Goal: Task Accomplishment & Management: Manage account settings

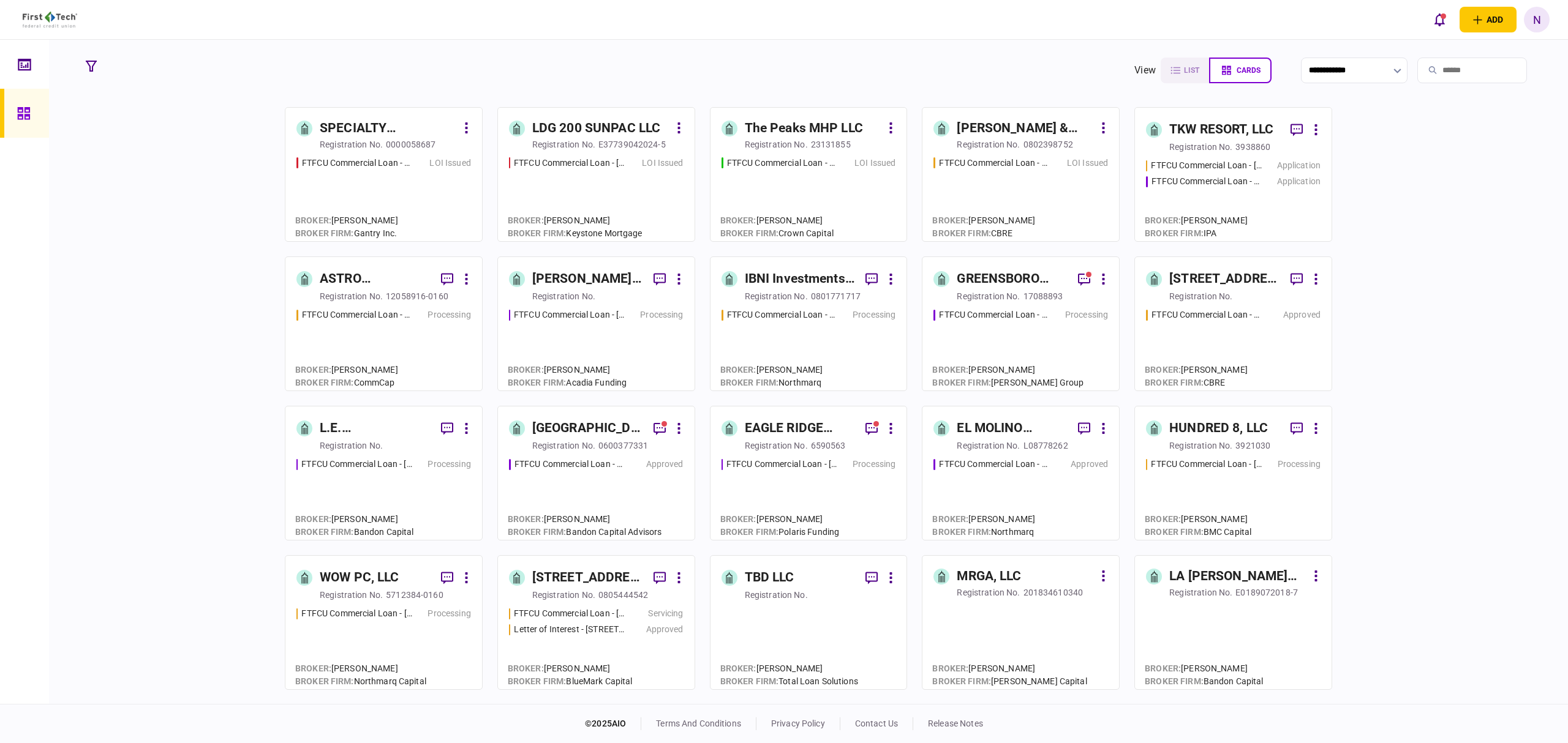
click at [1022, 136] on div "[PERSON_NAME] & [PERSON_NAME] PROPERTY HOLDINGS, LLC" at bounding box center [1025, 128] width 137 height 19
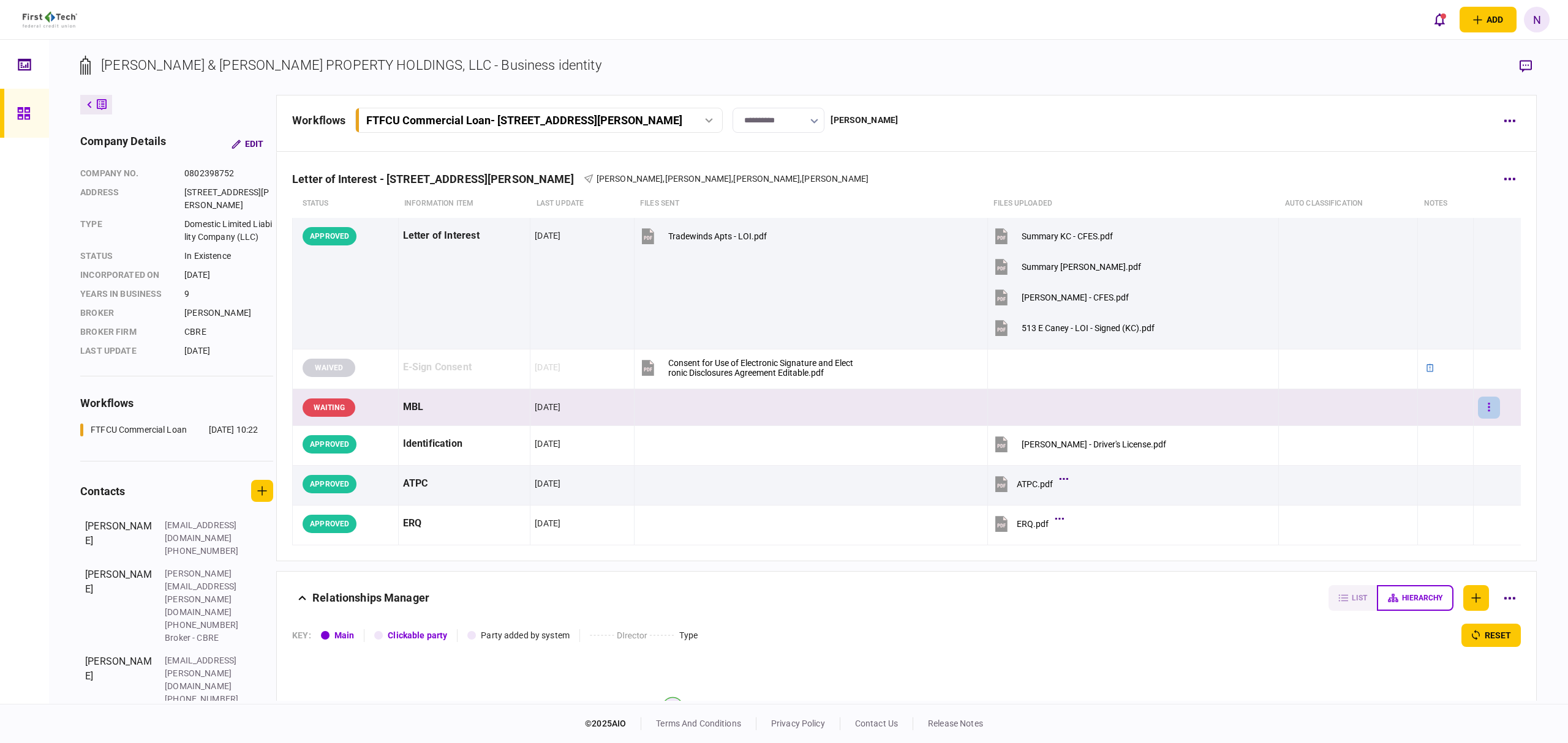
click at [1478, 417] on button "button" at bounding box center [1489, 408] width 22 height 22
click at [1239, 424] on div at bounding box center [784, 371] width 1568 height 743
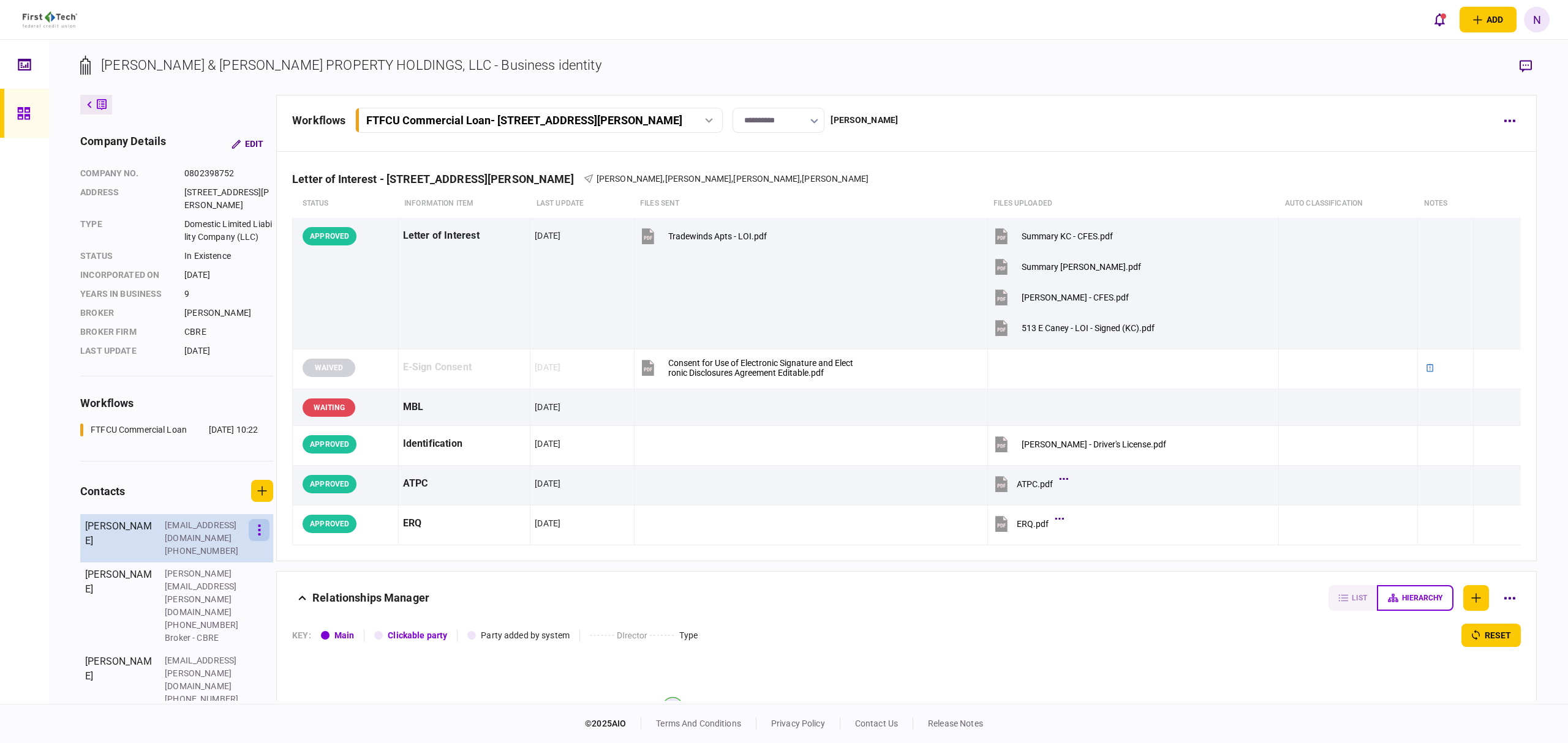
click at [267, 541] on button "button" at bounding box center [259, 530] width 21 height 22
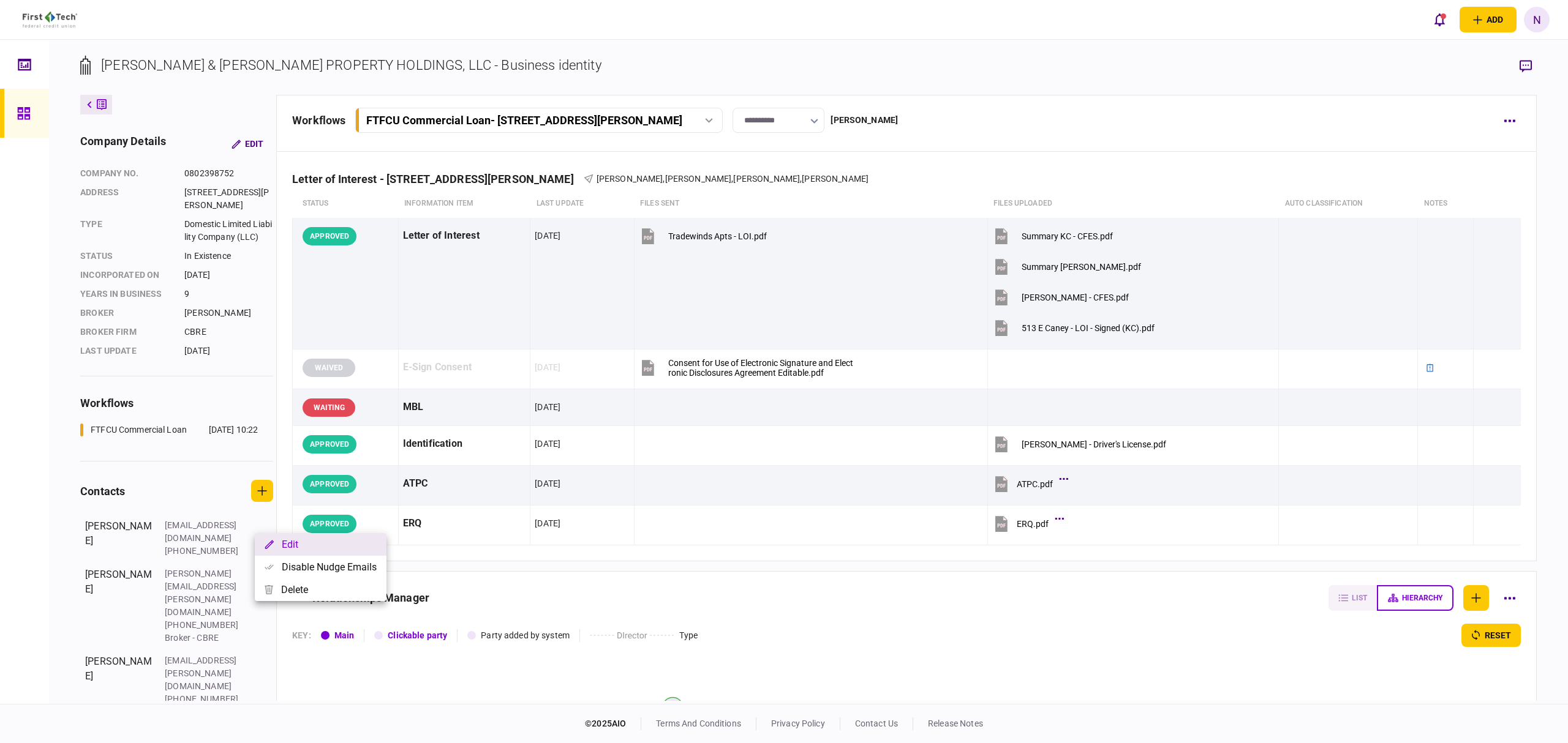
click at [312, 544] on button "Edit" at bounding box center [321, 544] width 132 height 23
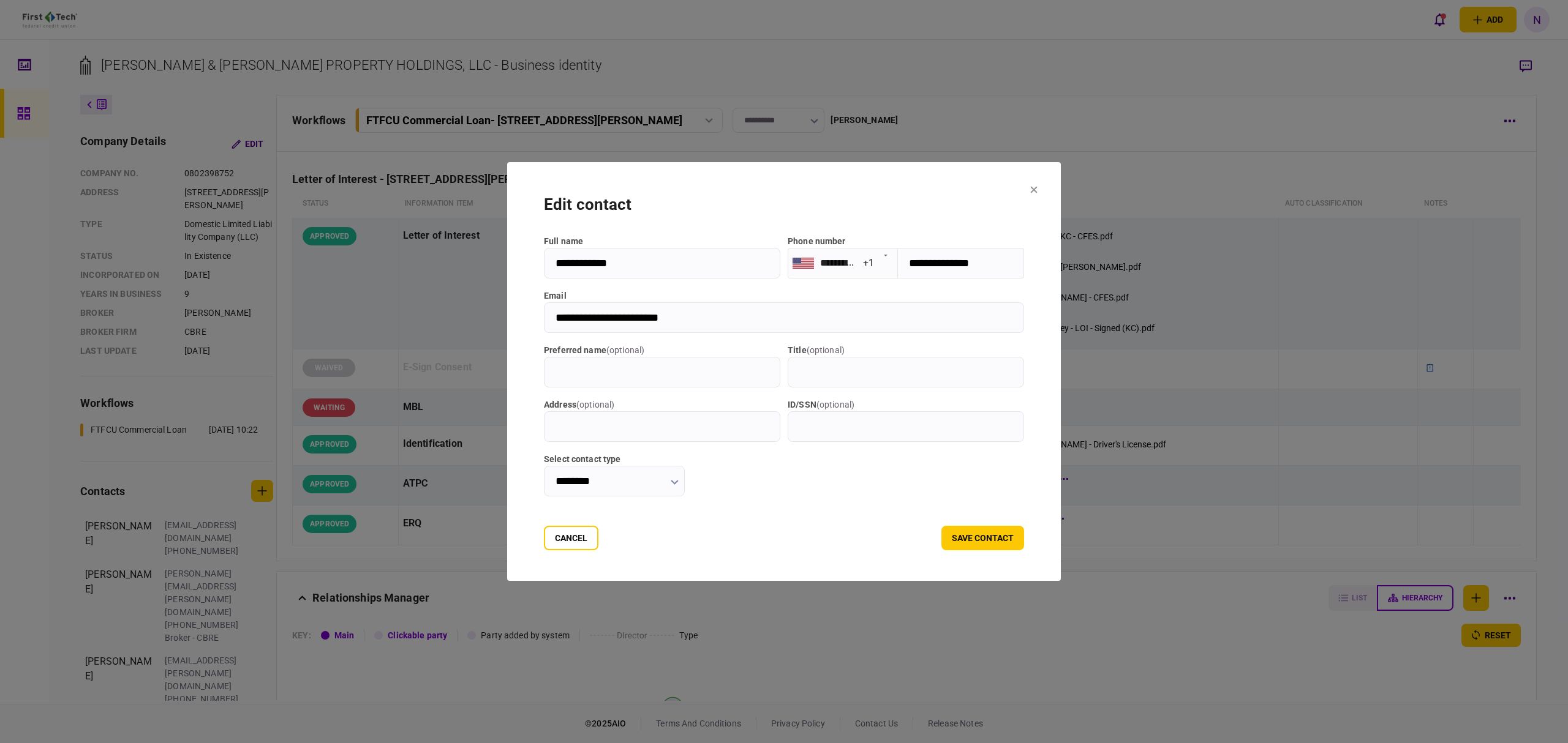
drag, startPoint x: 635, startPoint y: 267, endPoint x: 459, endPoint y: 273, distance: 176.1
click at [457, 272] on div "**********" at bounding box center [784, 371] width 1568 height 743
click at [851, 433] on input "ID/SSN ( optional )" at bounding box center [906, 426] width 236 height 30
click at [1038, 193] on icon at bounding box center [1034, 189] width 7 height 7
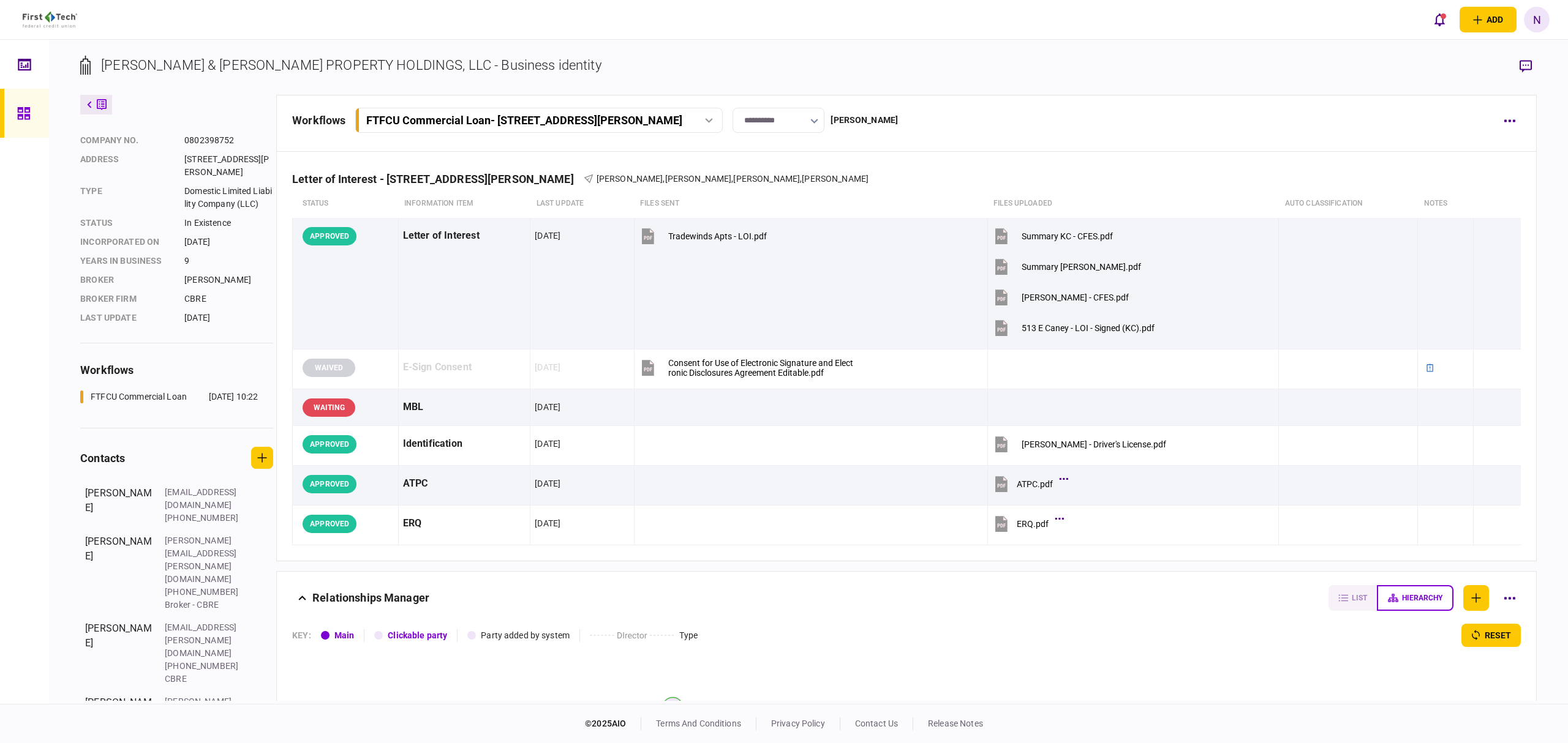
scroll to position [49, 0]
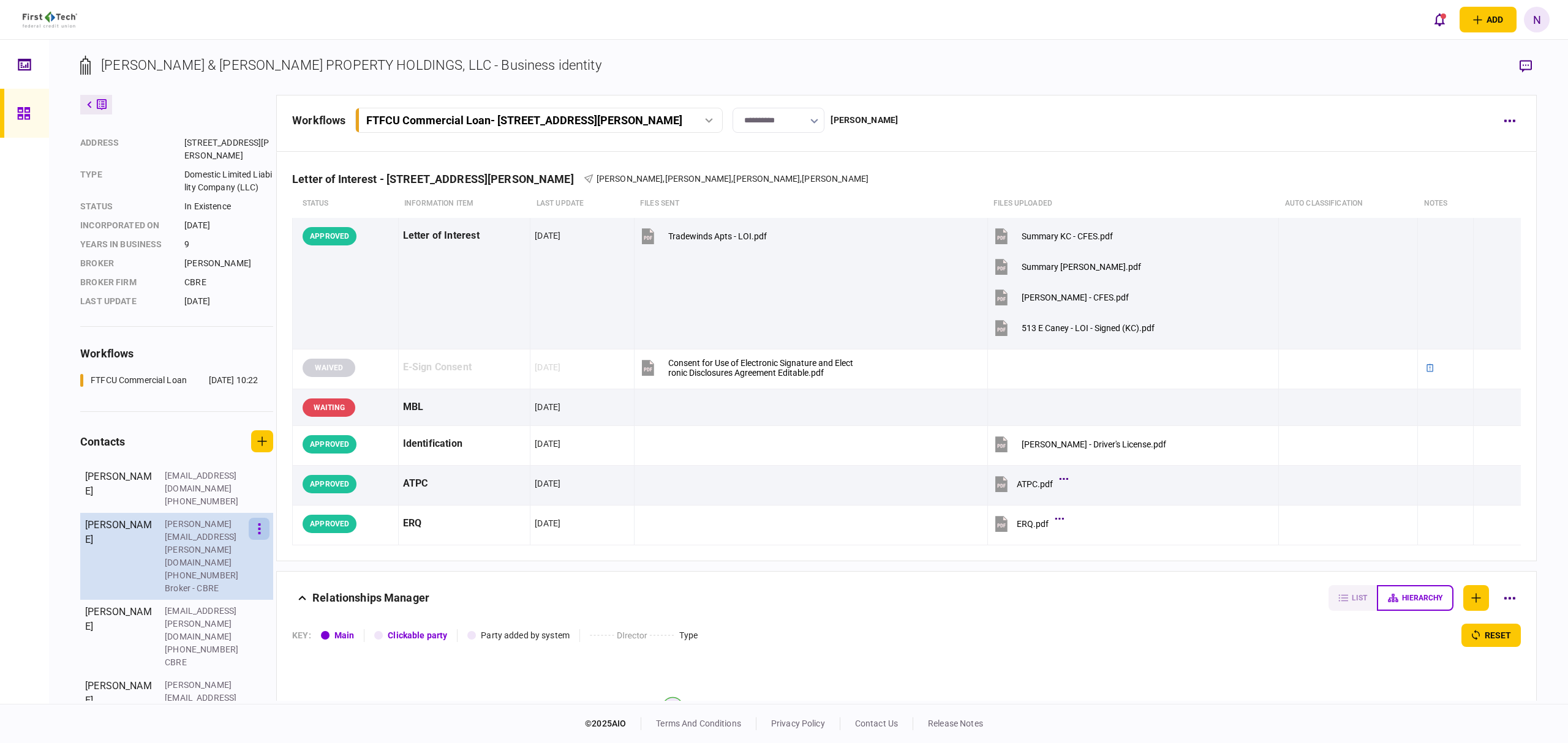
click at [258, 537] on button "button" at bounding box center [259, 529] width 21 height 22
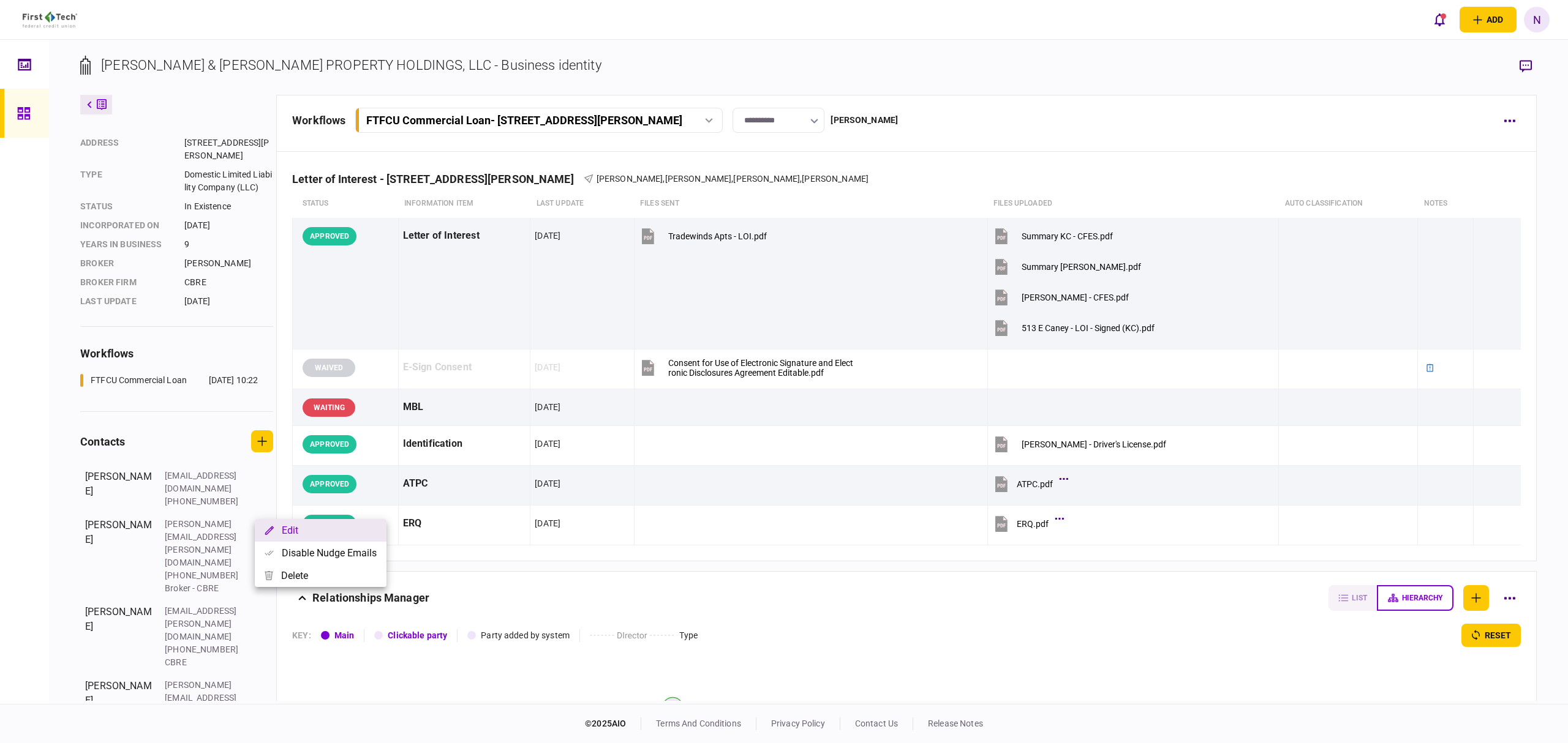
click at [301, 537] on button "Edit" at bounding box center [321, 530] width 132 height 23
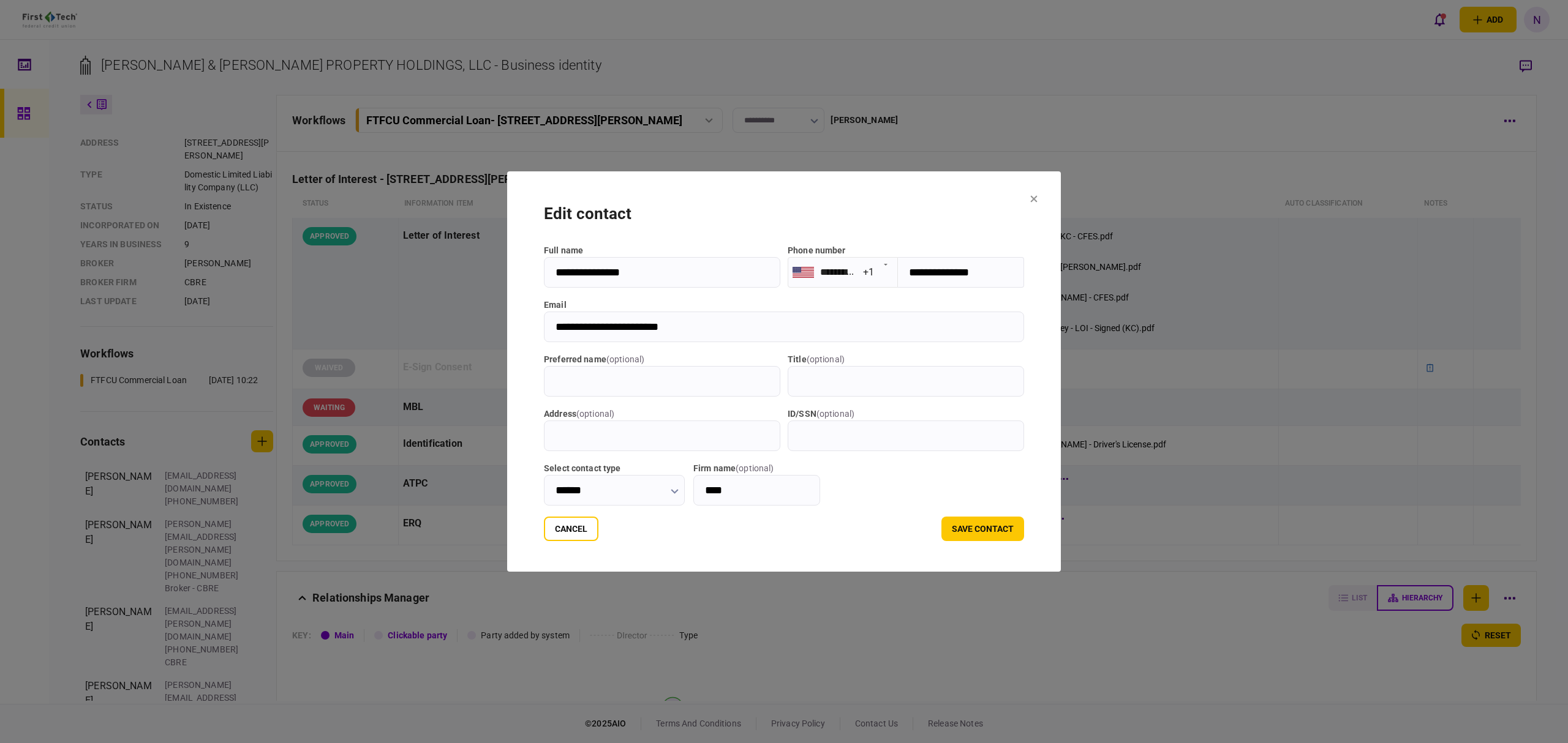
drag, startPoint x: 613, startPoint y: 273, endPoint x: 485, endPoint y: 270, distance: 128.0
click at [507, 270] on section "**********" at bounding box center [784, 371] width 554 height 400
click at [552, 540] on button "Cancel" at bounding box center [571, 529] width 55 height 25
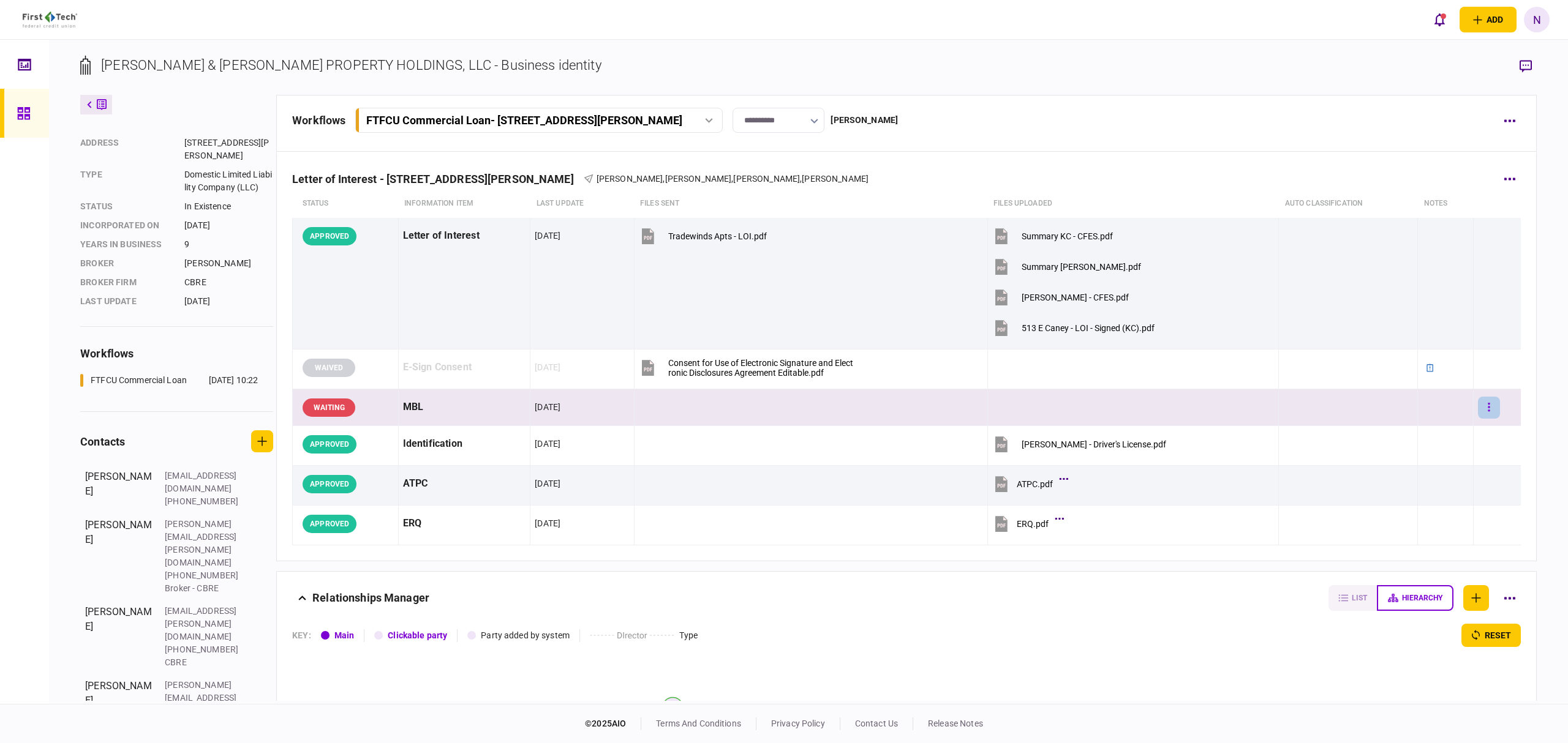
click at [1484, 410] on button "button" at bounding box center [1489, 408] width 22 height 22
click at [1389, 435] on span "approve" at bounding box center [1384, 433] width 36 height 15
click at [1488, 408] on icon "button" at bounding box center [1489, 408] width 3 height 12
click at [1395, 454] on span "add note" at bounding box center [1385, 459] width 39 height 15
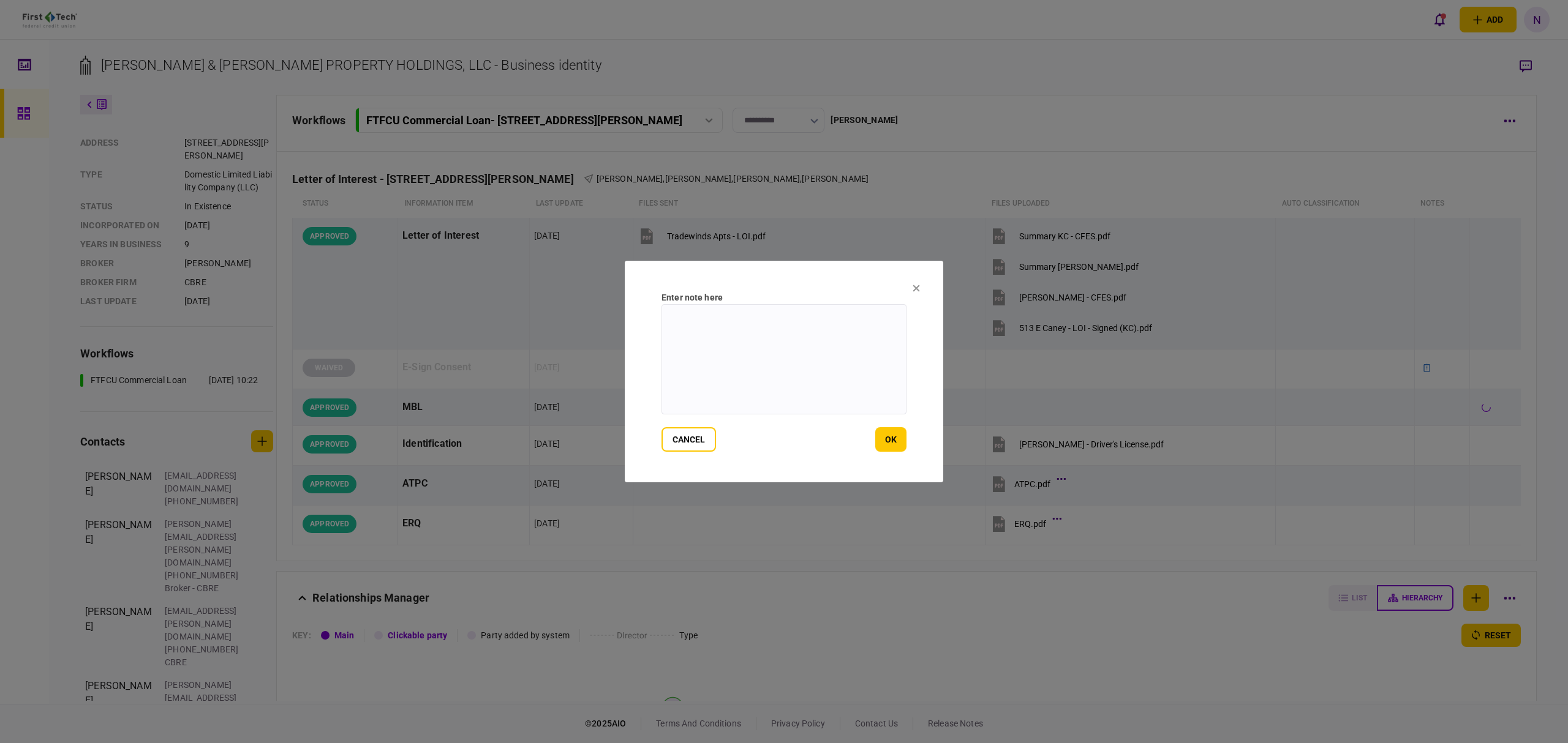
click at [689, 344] on textarea at bounding box center [784, 359] width 245 height 110
click at [748, 314] on textarea "**********" at bounding box center [784, 359] width 245 height 110
type textarea "**********"
click at [892, 429] on button "ok" at bounding box center [891, 440] width 31 height 25
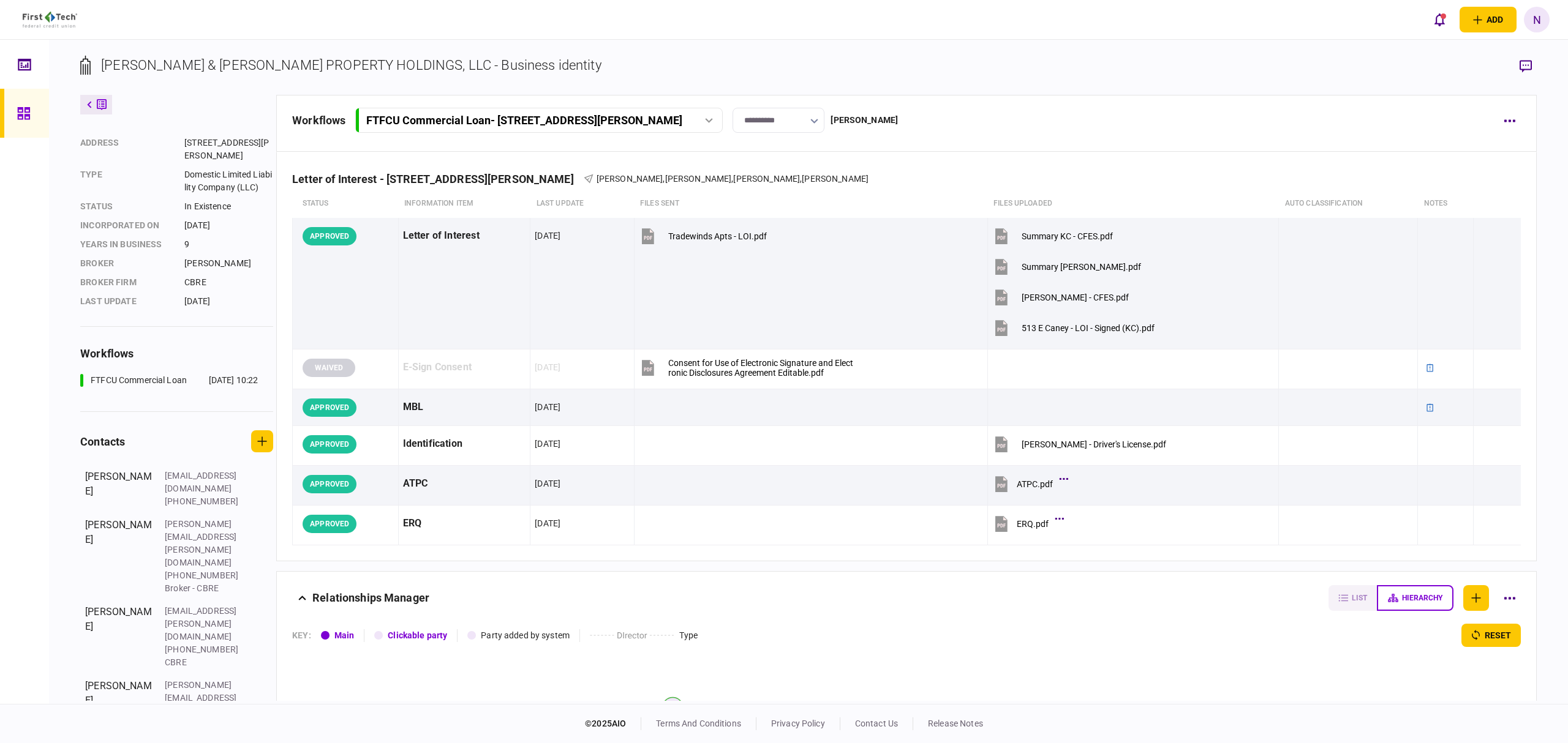
click at [83, 106] on button at bounding box center [96, 104] width 32 height 19
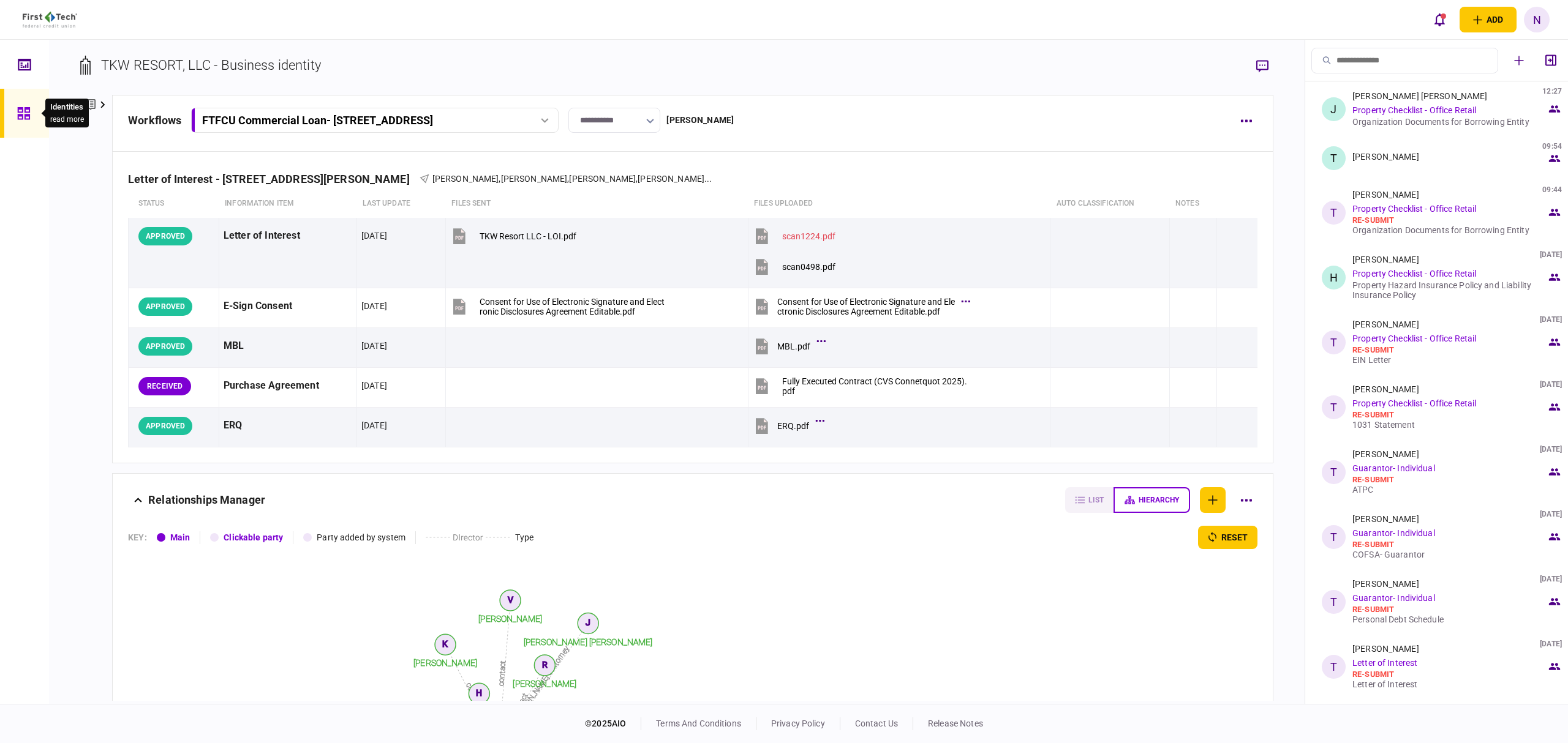
click at [26, 114] on icon at bounding box center [23, 114] width 14 height 14
